Goal: Information Seeking & Learning: Learn about a topic

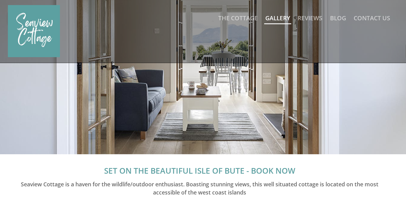
click at [275, 20] on link "Gallery" at bounding box center [277, 18] width 25 height 8
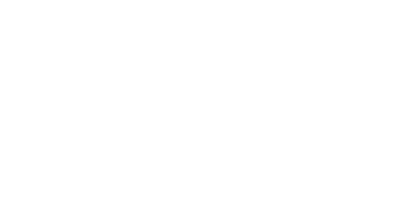
scroll to position [446, 0]
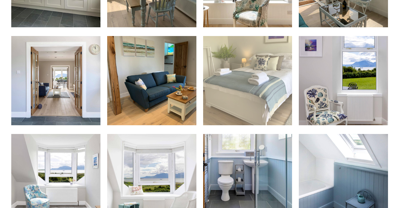
click at [242, 88] on img at bounding box center [247, 80] width 89 height 89
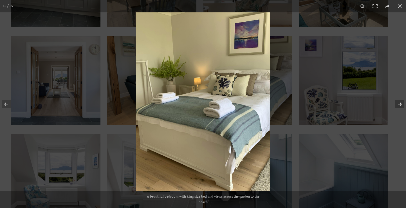
click at [401, 104] on button at bounding box center [396, 104] width 20 height 28
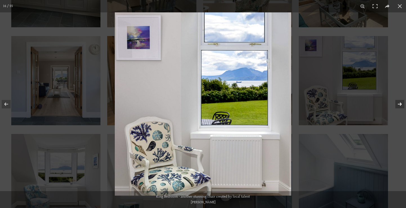
click at [401, 104] on button at bounding box center [396, 104] width 20 height 28
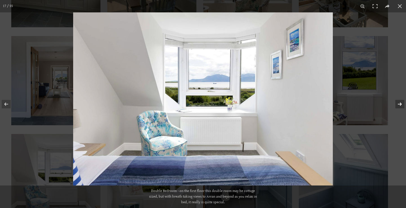
click at [401, 104] on button at bounding box center [396, 104] width 20 height 28
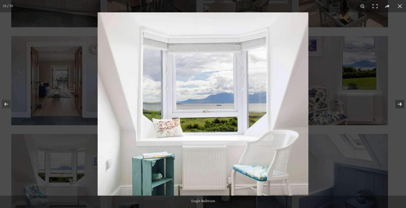
click at [401, 104] on button at bounding box center [396, 104] width 20 height 28
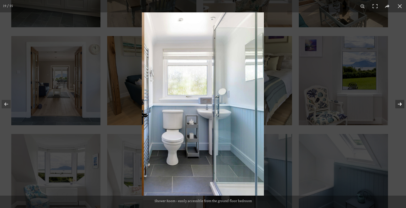
click at [401, 104] on button at bounding box center [396, 104] width 20 height 28
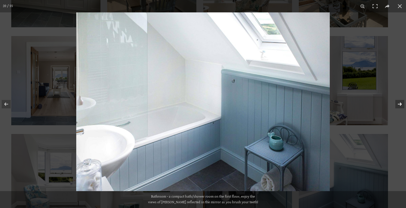
click at [401, 104] on button at bounding box center [396, 104] width 20 height 28
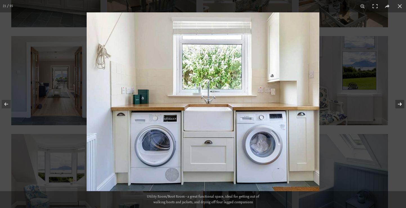
click at [401, 104] on button at bounding box center [396, 104] width 20 height 28
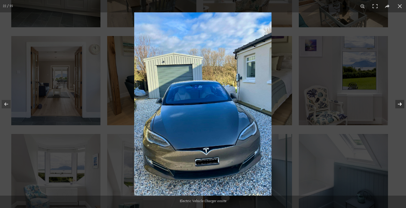
click at [401, 104] on button at bounding box center [396, 104] width 20 height 28
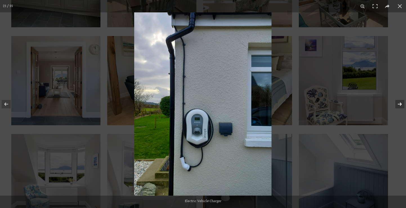
click at [402, 104] on button at bounding box center [396, 104] width 20 height 28
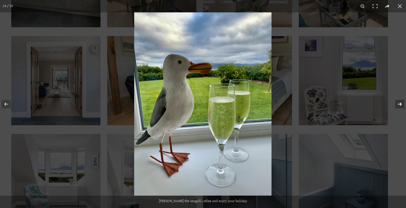
click at [402, 104] on button at bounding box center [396, 104] width 20 height 28
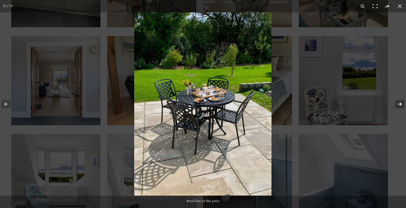
click at [402, 104] on button at bounding box center [396, 104] width 20 height 28
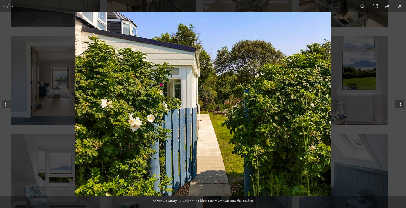
click at [402, 104] on button at bounding box center [396, 104] width 20 height 28
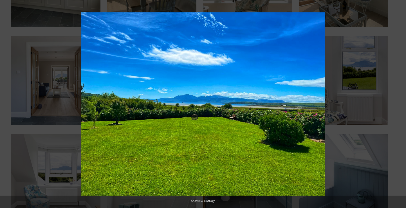
click at [402, 104] on button at bounding box center [396, 104] width 20 height 28
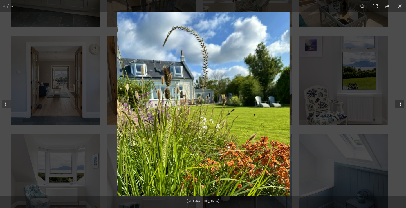
click at [402, 104] on button at bounding box center [396, 104] width 20 height 28
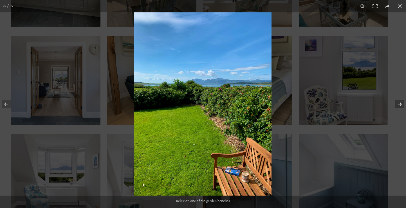
click at [402, 104] on button at bounding box center [396, 104] width 20 height 28
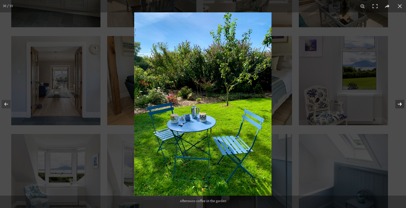
click at [402, 105] on button at bounding box center [396, 104] width 20 height 28
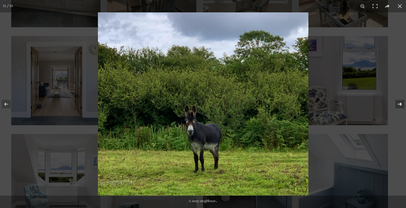
click at [402, 105] on button at bounding box center [396, 104] width 20 height 28
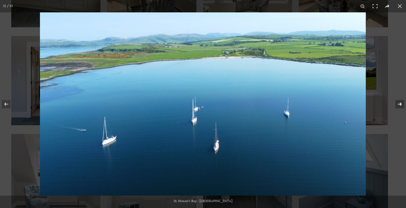
click at [400, 104] on button at bounding box center [396, 104] width 20 height 28
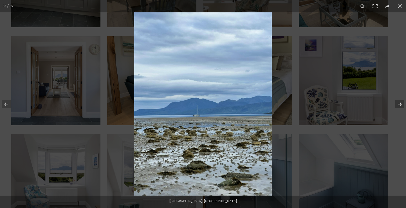
click at [400, 104] on button at bounding box center [396, 104] width 20 height 28
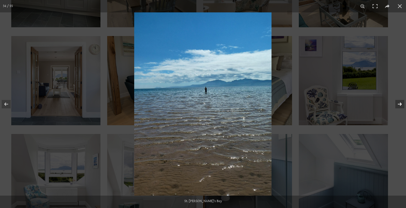
click at [400, 104] on button at bounding box center [396, 104] width 20 height 28
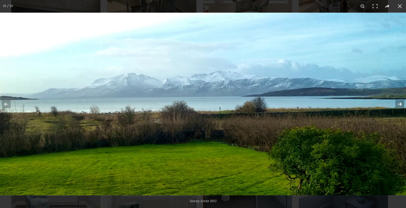
click at [400, 104] on button at bounding box center [396, 104] width 20 height 28
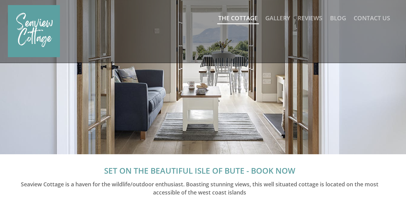
click at [232, 17] on link "The Cottage" at bounding box center [237, 18] width 39 height 8
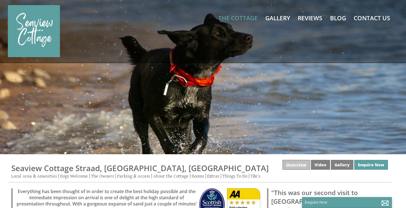
click at [302, 166] on link "Overview" at bounding box center [296, 165] width 28 height 10
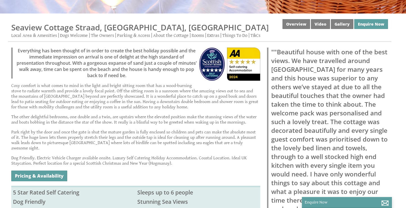
scroll to position [141, 0]
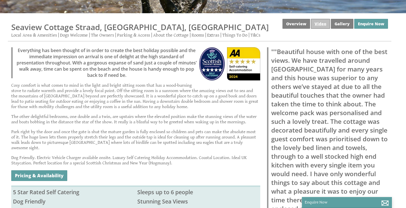
click at [322, 28] on link "Video" at bounding box center [320, 24] width 19 height 10
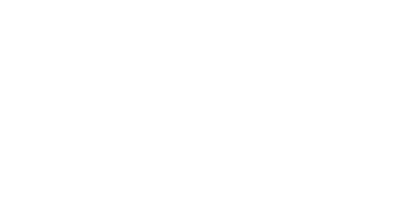
scroll to position [194, 0]
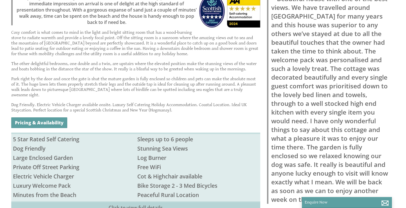
scroll to position [141, 0]
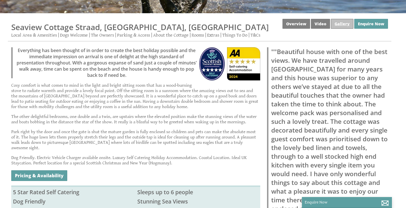
click at [344, 24] on link "Gallery" at bounding box center [342, 24] width 23 height 10
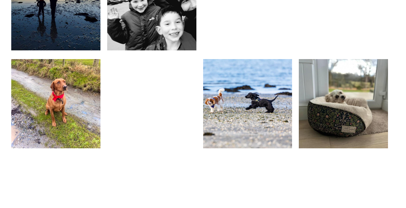
scroll to position [1306, 0]
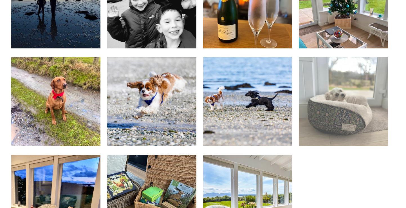
click at [329, 109] on img at bounding box center [343, 101] width 89 height 89
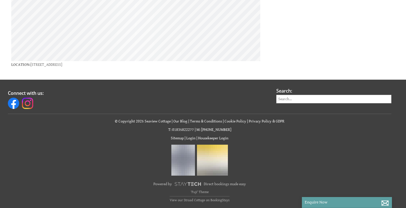
scroll to position [141, 0]
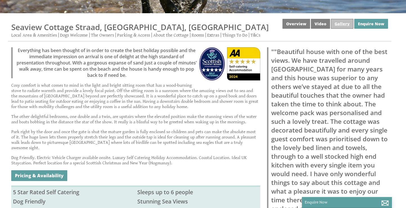
click at [343, 27] on link "Gallery" at bounding box center [342, 24] width 23 height 10
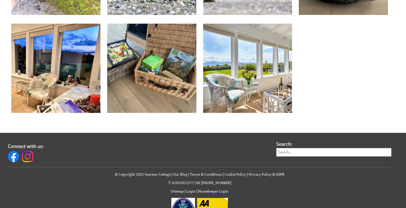
scroll to position [1436, 0]
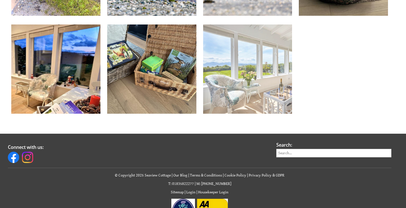
click at [221, 93] on img at bounding box center [247, 68] width 89 height 89
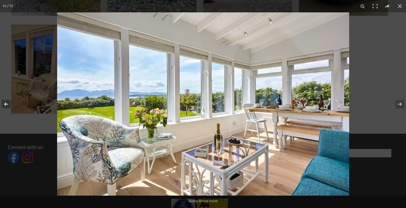
click at [5, 107] on button at bounding box center [10, 104] width 20 height 28
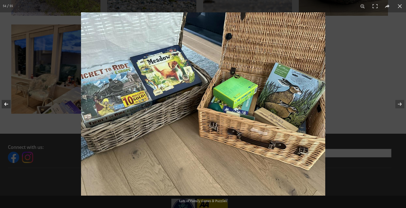
click at [5, 107] on button at bounding box center [10, 104] width 20 height 28
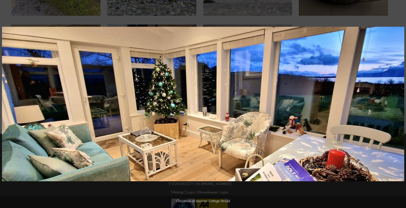
click at [5, 107] on button at bounding box center [10, 104] width 20 height 28
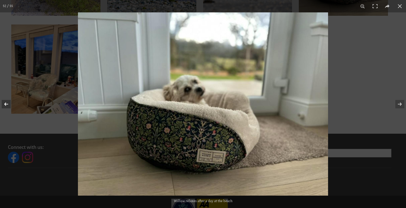
click at [5, 107] on button at bounding box center [10, 104] width 20 height 28
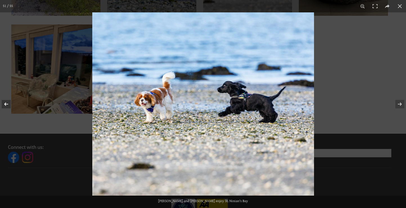
click at [5, 107] on button at bounding box center [10, 104] width 20 height 28
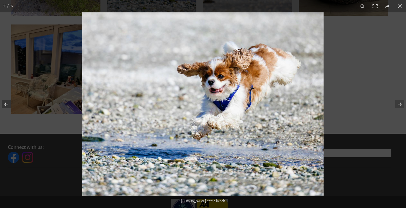
click at [5, 107] on button at bounding box center [10, 104] width 20 height 28
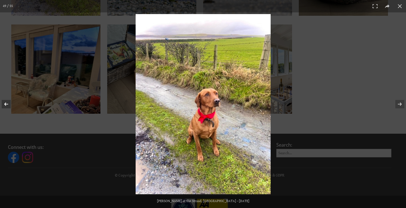
click at [5, 107] on button at bounding box center [10, 104] width 20 height 28
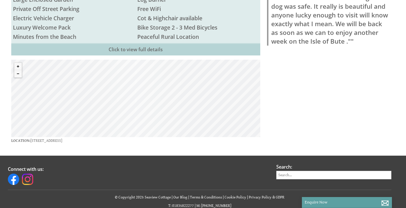
scroll to position [348, 0]
